Goal: Information Seeking & Learning: Learn about a topic

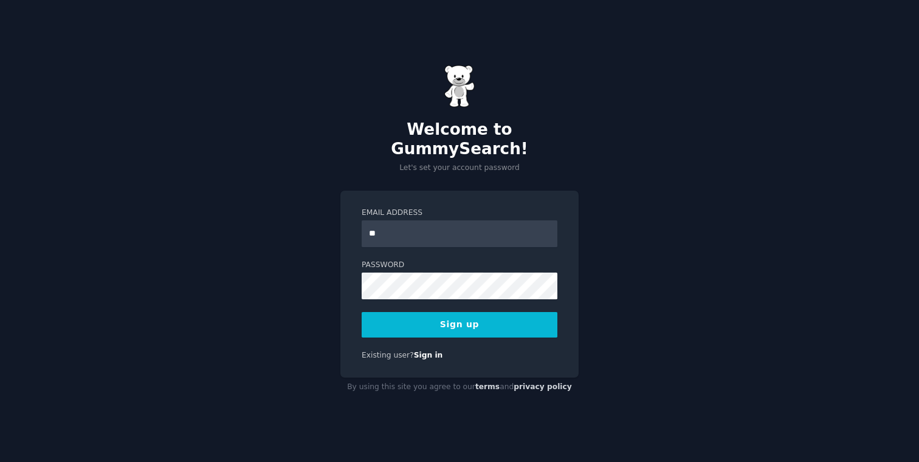
type input "**********"
click at [478, 327] on button "Sign up" at bounding box center [460, 325] width 196 height 26
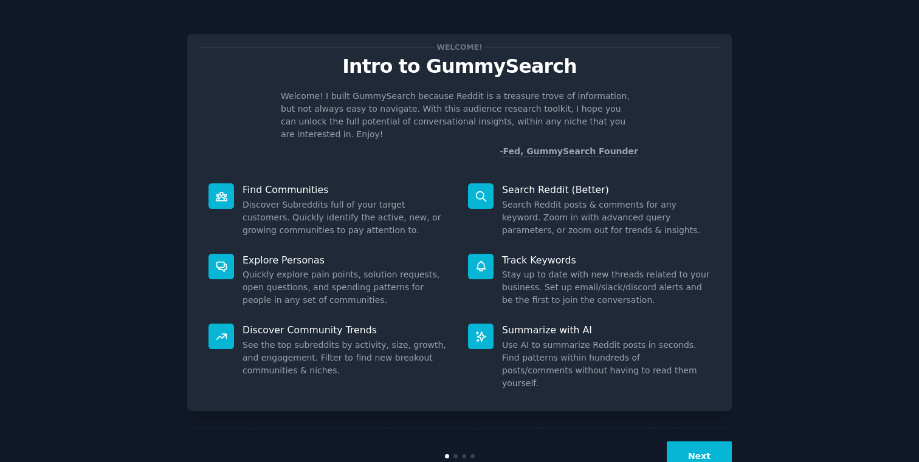
click at [693, 442] on button "Next" at bounding box center [699, 457] width 65 height 30
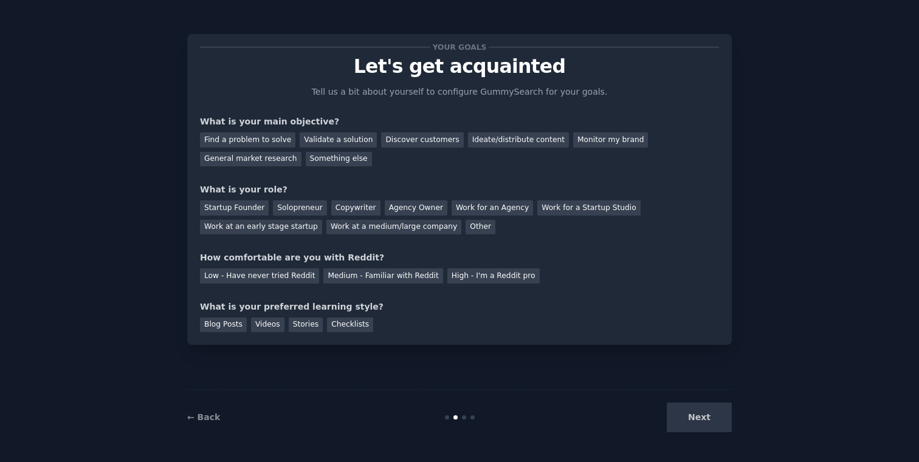
click at [711, 426] on div "Next" at bounding box center [641, 418] width 182 height 30
click at [719, 427] on div "Next" at bounding box center [641, 418] width 182 height 30
click at [704, 414] on div "Next" at bounding box center [641, 418] width 182 height 30
click at [701, 418] on div "Next" at bounding box center [641, 418] width 182 height 30
click at [192, 417] on link "← Back" at bounding box center [203, 418] width 33 height 10
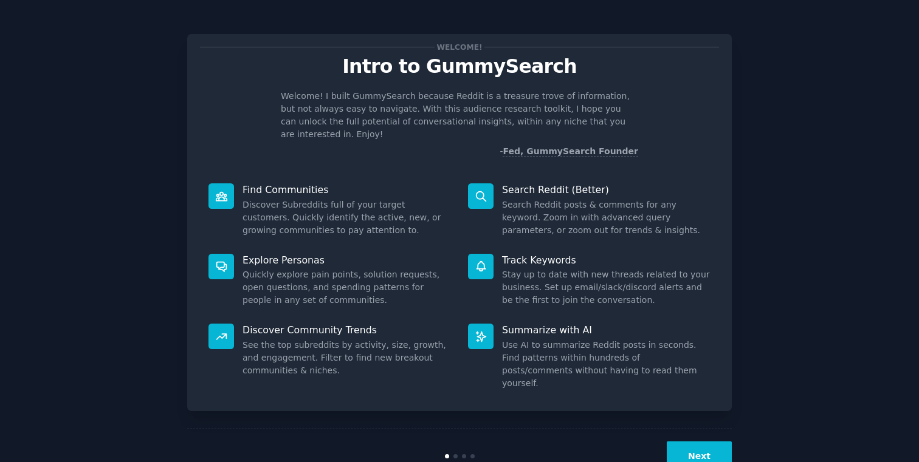
click at [696, 442] on button "Next" at bounding box center [699, 457] width 65 height 30
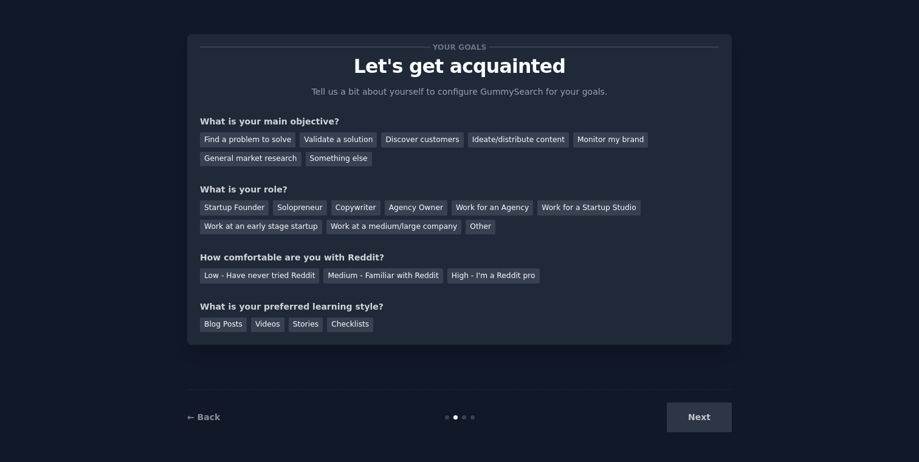
click at [698, 436] on div "← Back Next" at bounding box center [459, 417] width 544 height 56
click at [253, 159] on div "General market research" at bounding box center [250, 159] width 101 height 15
click at [240, 205] on div "Startup Founder" at bounding box center [234, 208] width 69 height 15
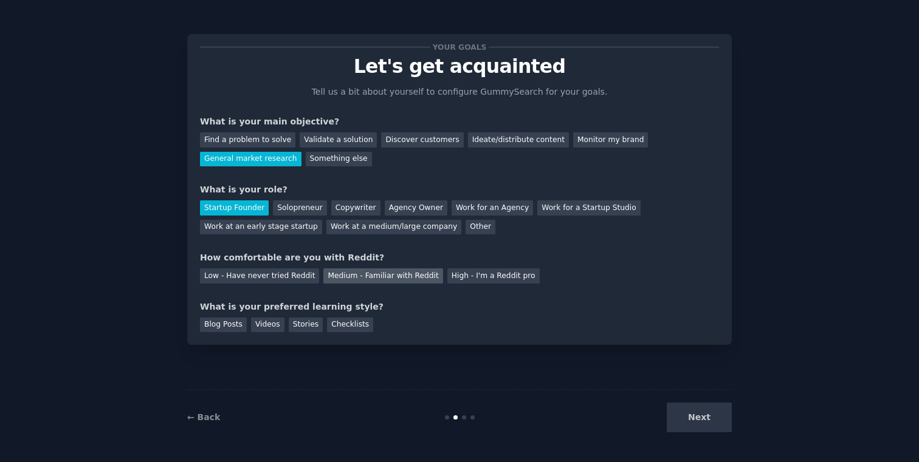
click at [351, 279] on div "Medium - Familiar with Reddit" at bounding box center [382, 276] width 119 height 15
click at [234, 332] on div "Blog Posts" at bounding box center [223, 325] width 47 height 15
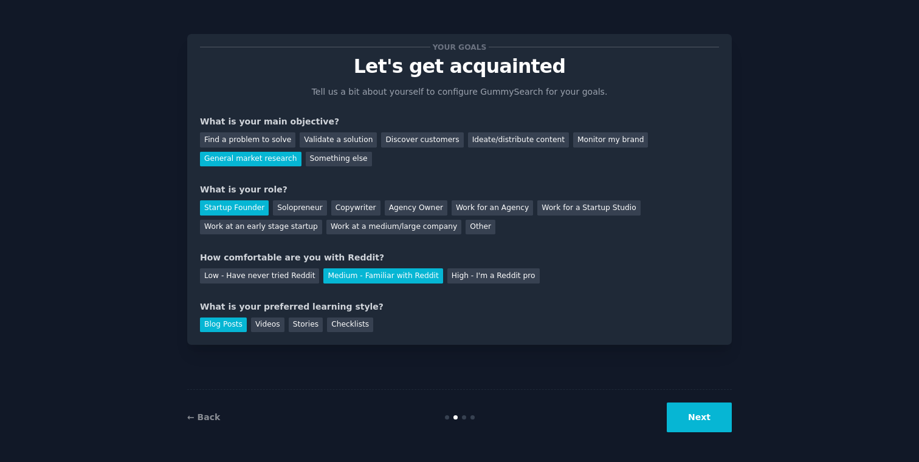
click at [703, 425] on button "Next" at bounding box center [699, 418] width 65 height 30
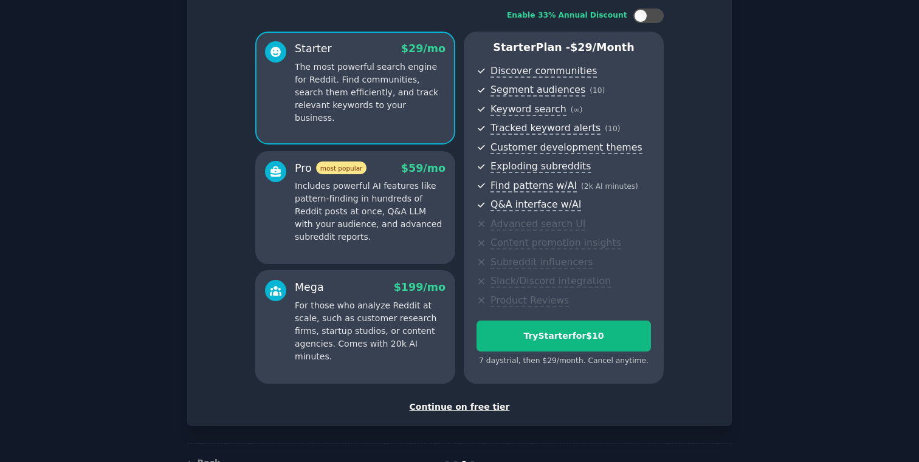
scroll to position [114, 0]
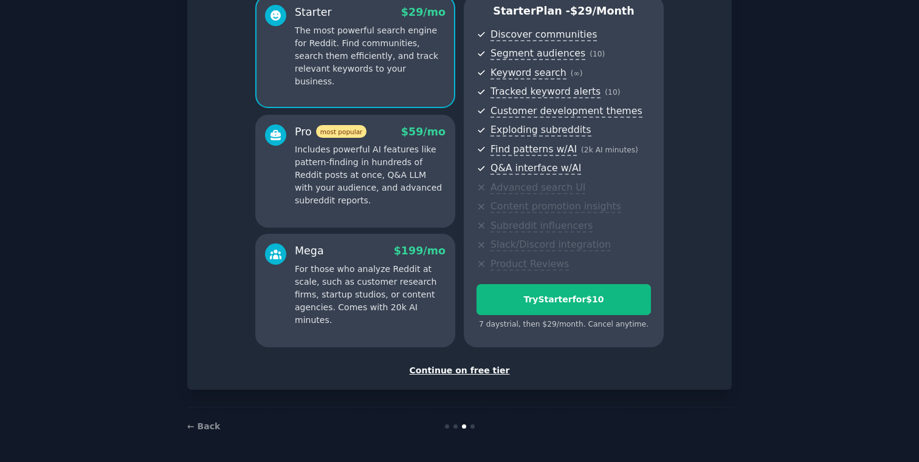
click at [473, 369] on div "Continue on free tier" at bounding box center [459, 371] width 519 height 13
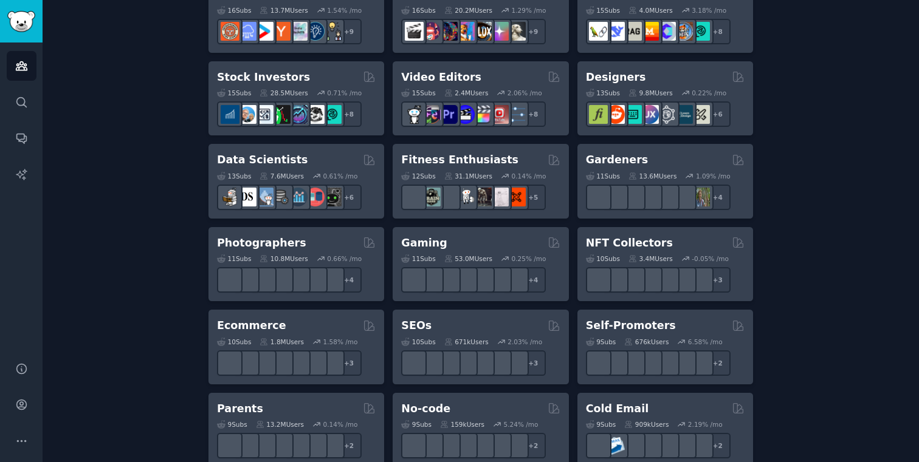
scroll to position [421, 0]
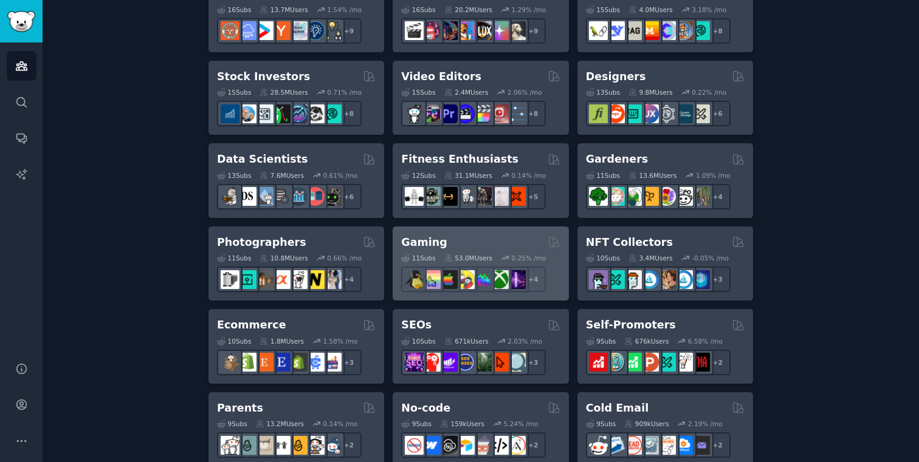
click at [468, 237] on div "Gaming" at bounding box center [480, 242] width 159 height 15
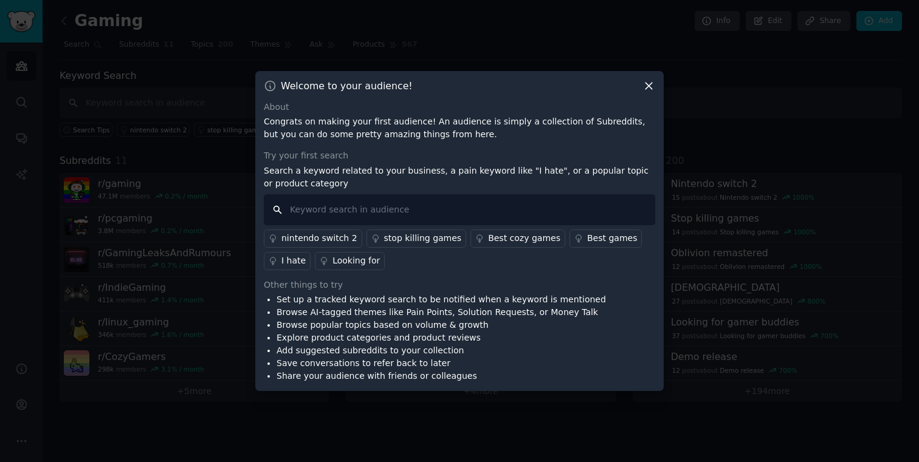
click at [411, 208] on input "text" at bounding box center [459, 209] width 391 height 31
type input "tower defense"
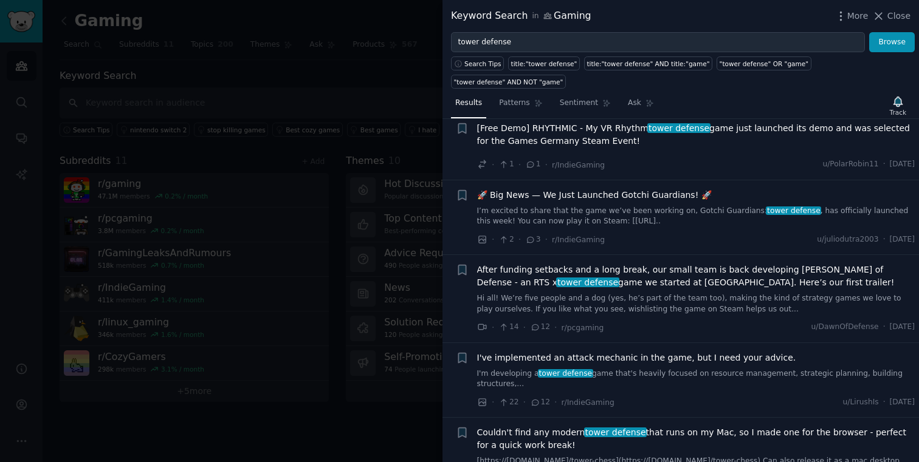
scroll to position [1563, 0]
click at [843, 17] on icon "button" at bounding box center [840, 16] width 13 height 13
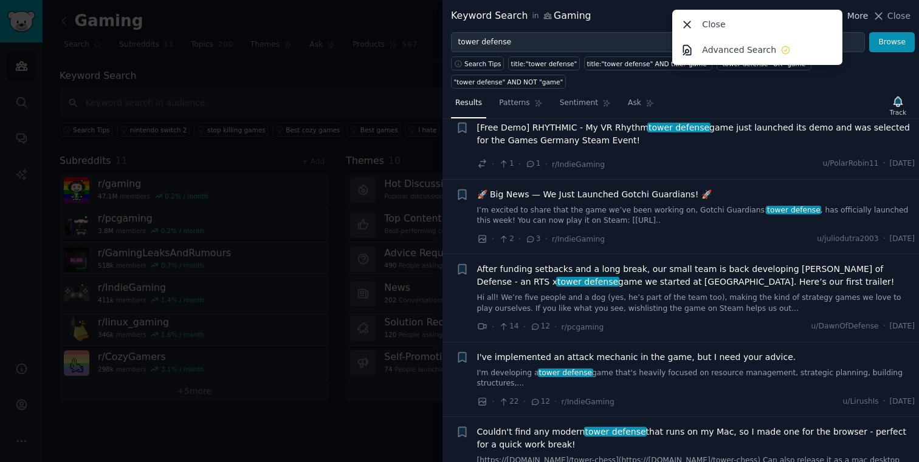
click at [842, 17] on div "Close Advanced Search" at bounding box center [757, 37] width 170 height 55
click at [728, 53] on p "Advanced Search" at bounding box center [739, 50] width 74 height 13
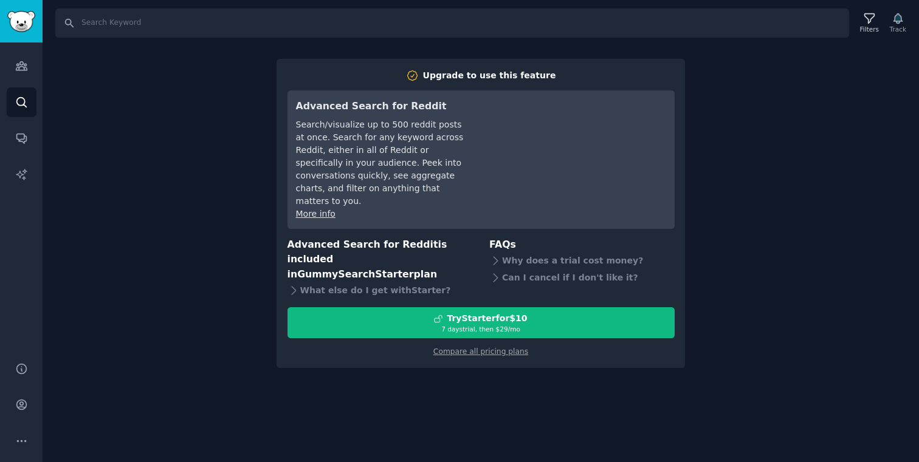
click at [716, 86] on div "Search Filters Track Upgrade to use this feature Advanced Search for Reddit Sea…" at bounding box center [481, 231] width 876 height 462
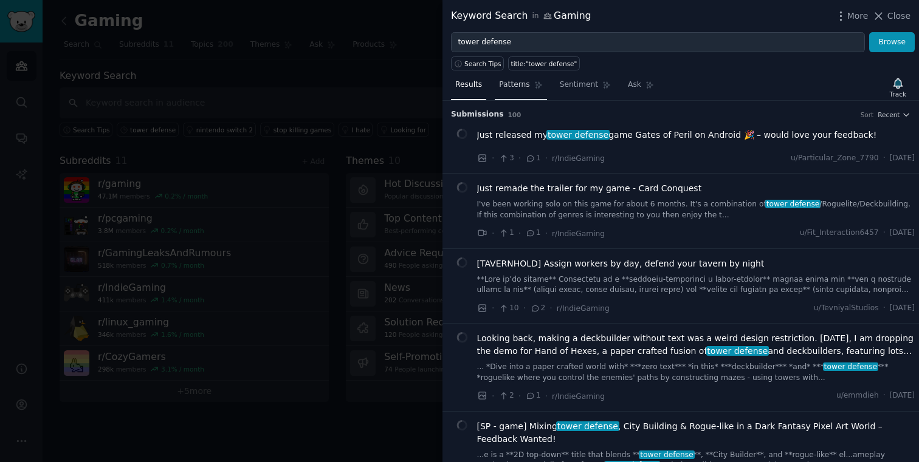
click at [522, 86] on span "Patterns" at bounding box center [514, 85] width 30 height 11
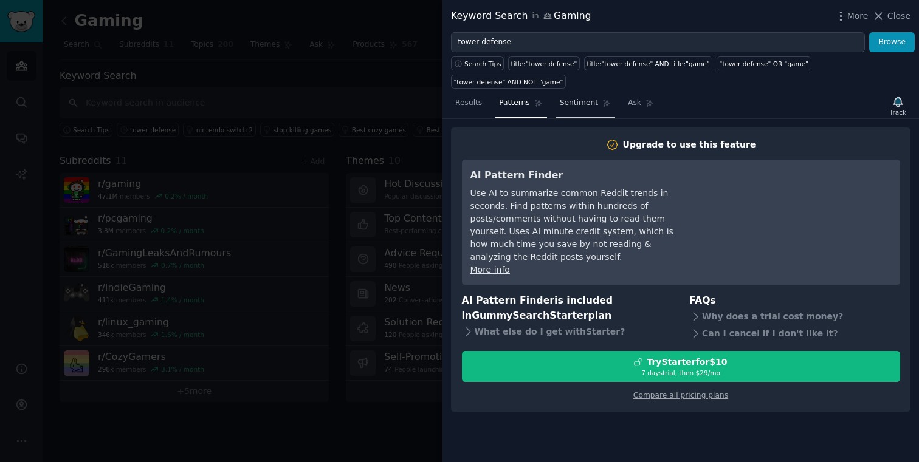
click at [566, 103] on span "Sentiment" at bounding box center [579, 103] width 38 height 11
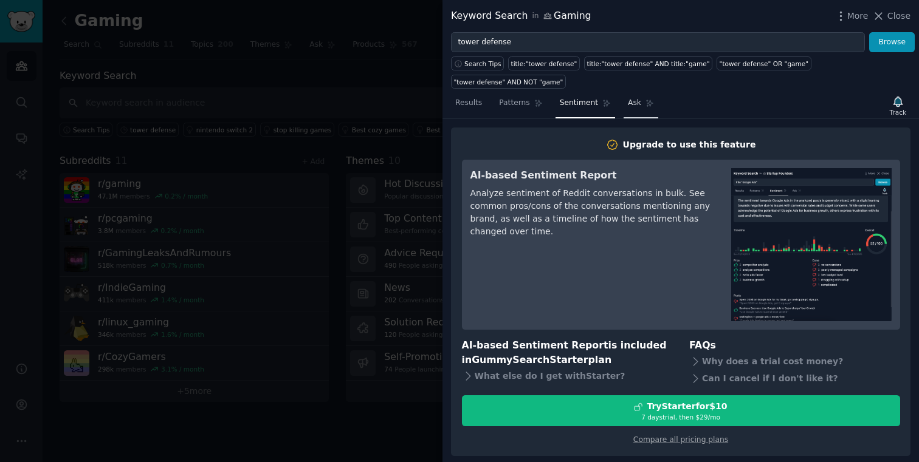
click at [623, 103] on link "Ask" at bounding box center [640, 106] width 35 height 25
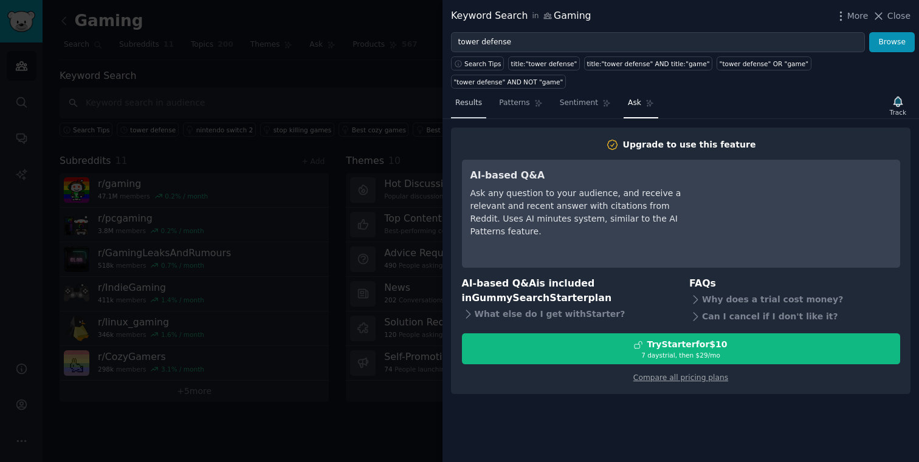
click at [482, 104] on link "Results" at bounding box center [468, 106] width 35 height 25
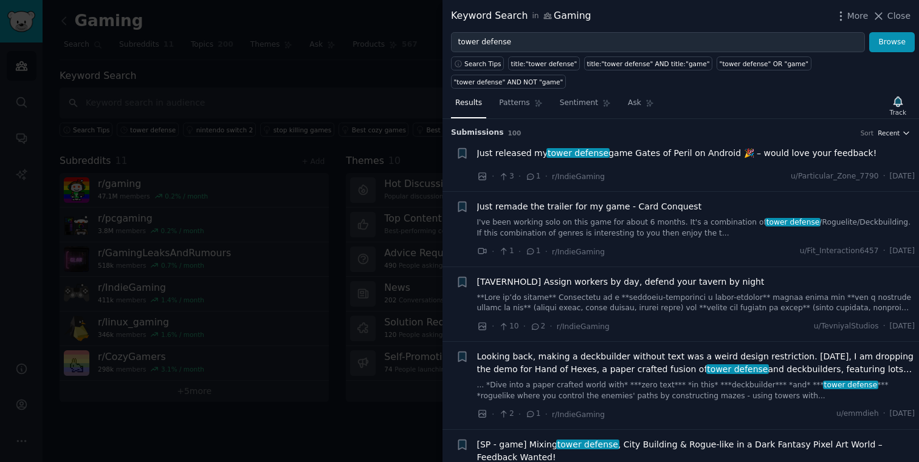
click at [893, 133] on span "Recent" at bounding box center [888, 133] width 22 height 9
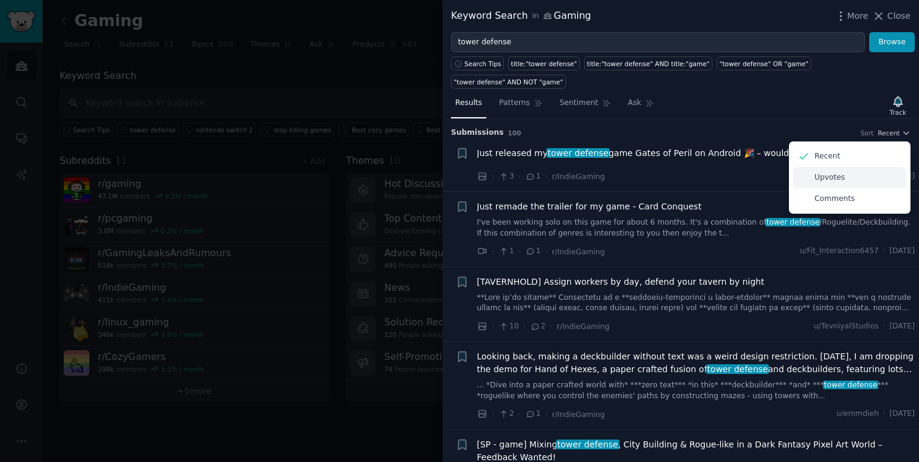
click at [842, 174] on div "Upvotes" at bounding box center [849, 177] width 113 height 21
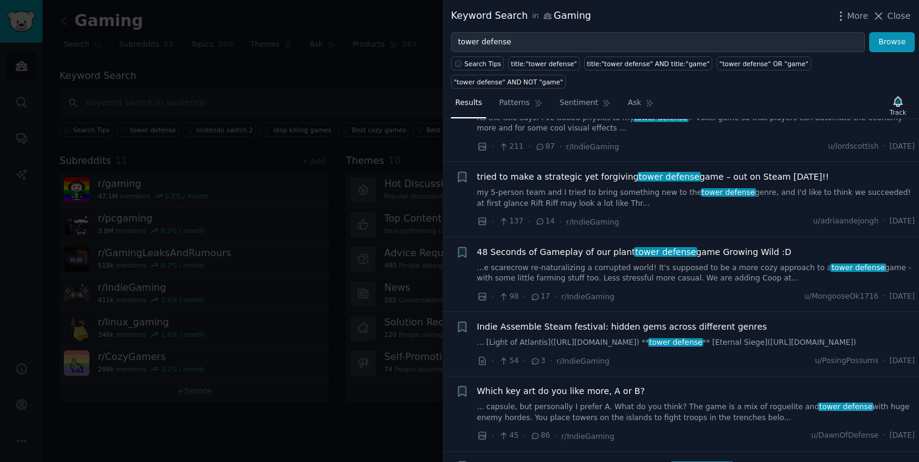
scroll to position [220, 0]
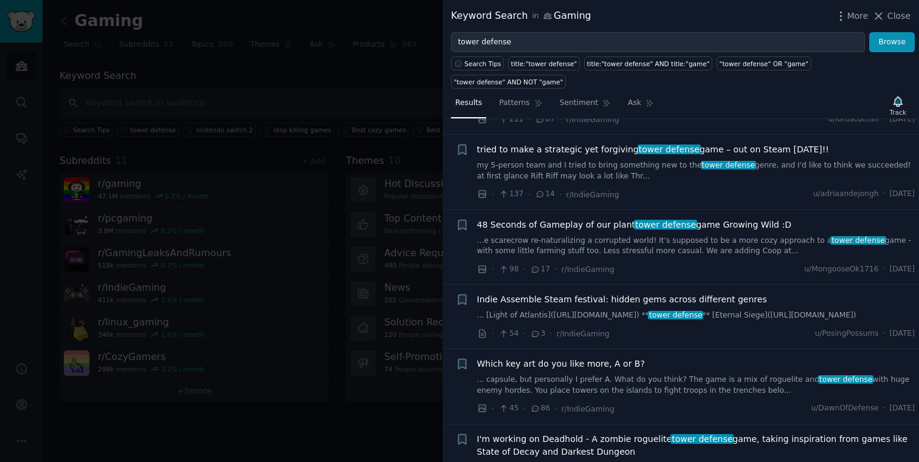
click at [675, 161] on link "my 5-person team and I tried to bring something new to the tower defense genre,…" at bounding box center [696, 170] width 438 height 21
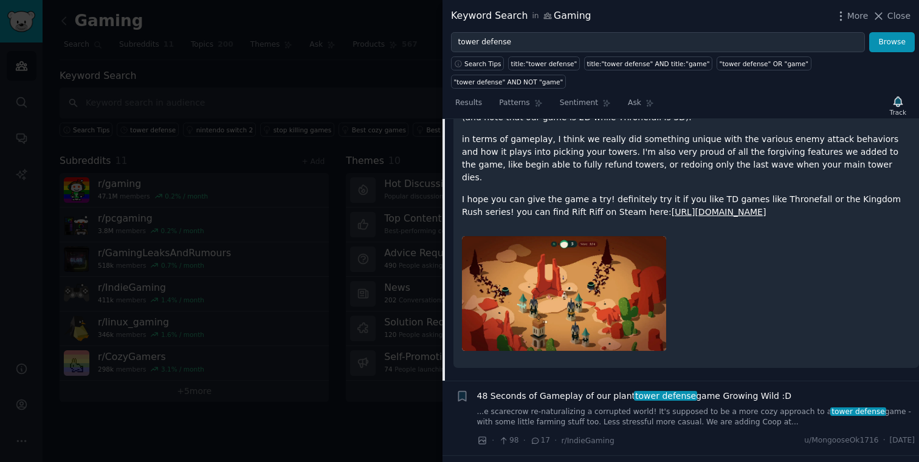
scroll to position [412, 0]
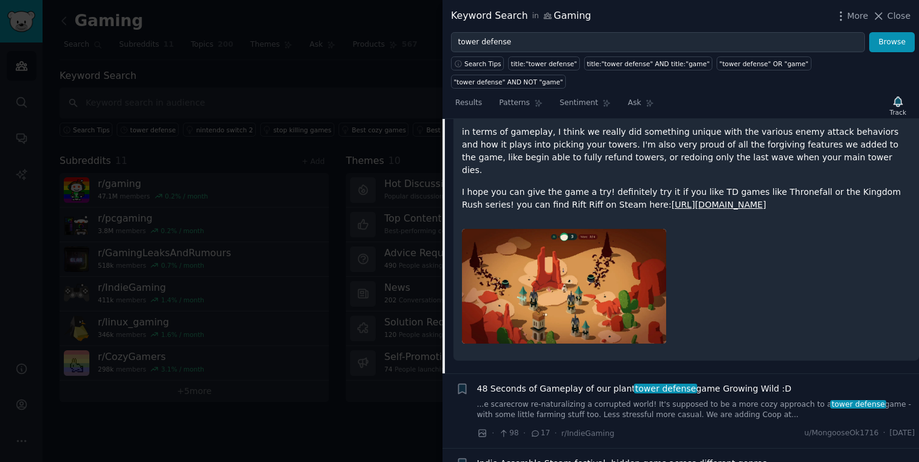
click at [756, 200] on link "[URL][DOMAIN_NAME]" at bounding box center [718, 205] width 95 height 10
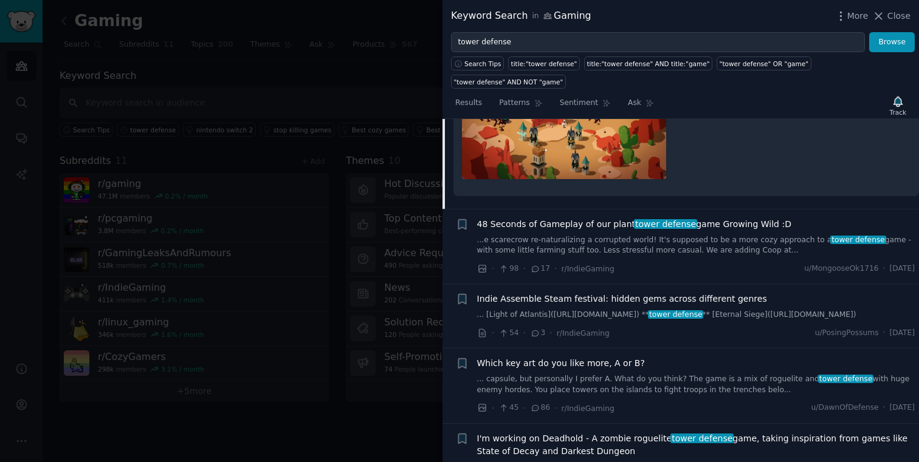
scroll to position [591, 0]
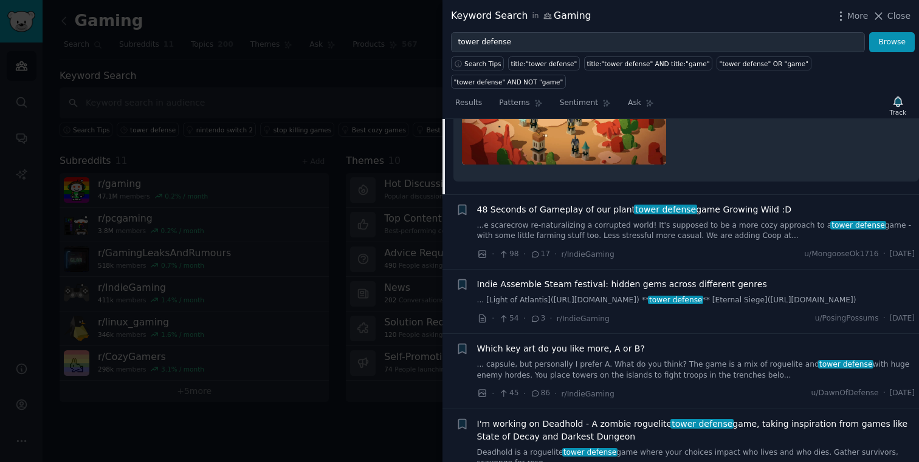
click at [735, 222] on link "...e scarecrow re-naturalizing a corrupted world! It's supposed to be a more co…" at bounding box center [696, 231] width 438 height 21
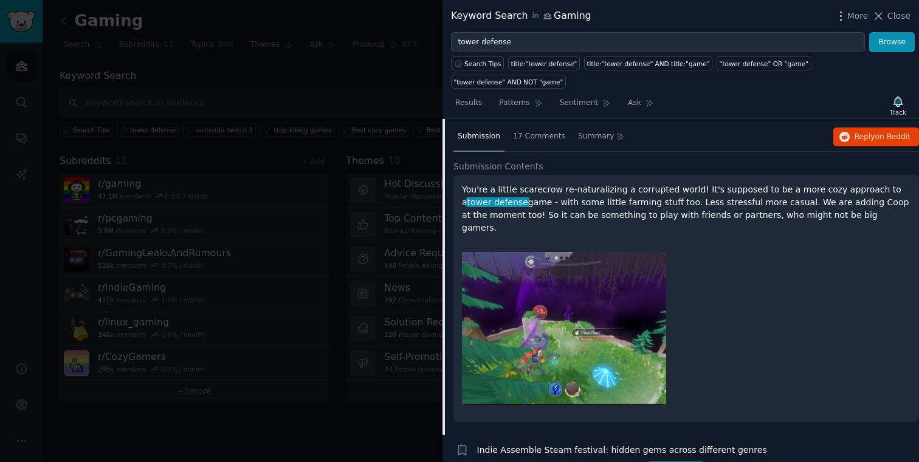
scroll to position [360, 0]
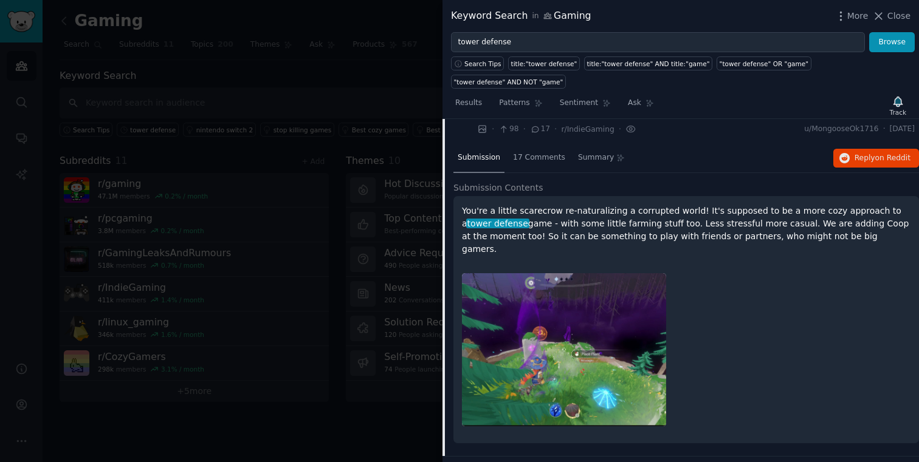
click at [660, 228] on p "You're a little scarecrow re-naturalizing a corrupted world! It's supposed to b…" at bounding box center [686, 230] width 448 height 51
click at [530, 199] on div "You're a little scarecrow re-naturalizing a corrupted world! It's supposed to b…" at bounding box center [685, 319] width 465 height 247
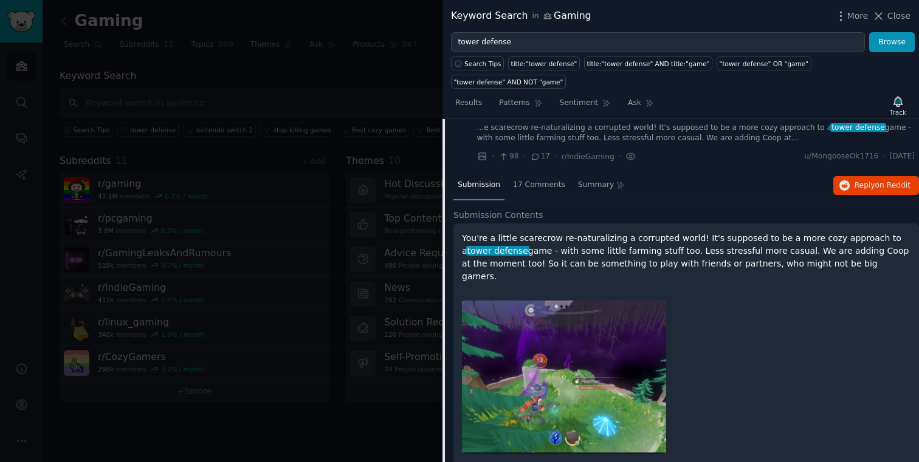
scroll to position [326, 0]
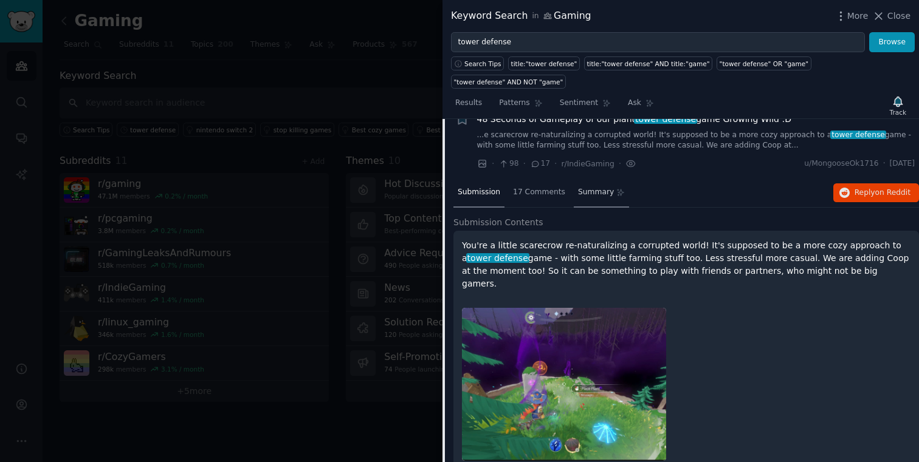
click at [587, 187] on span "Summary" at bounding box center [596, 192] width 36 height 11
